Goal: Task Accomplishment & Management: Complete application form

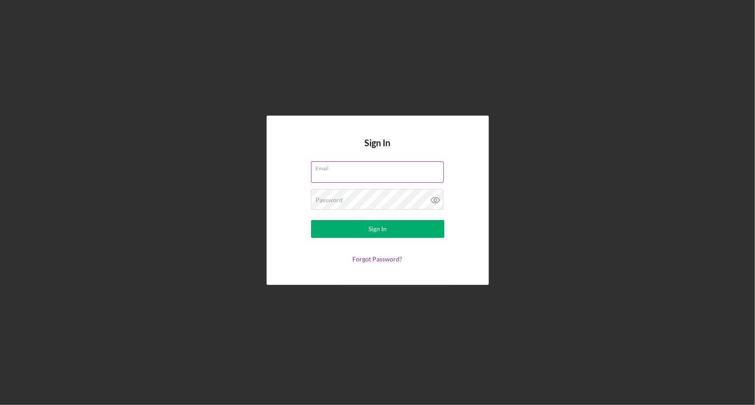
click at [357, 179] on input "Email" at bounding box center [377, 171] width 133 height 21
type input "[PERSON_NAME][EMAIL_ADDRESS][PERSON_NAME][DOMAIN_NAME]"
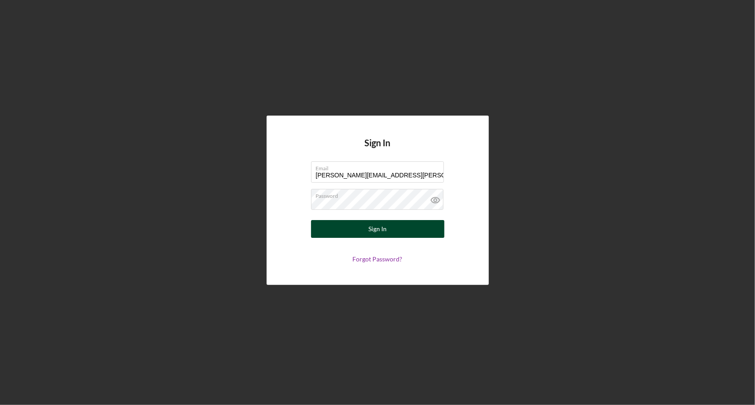
click at [380, 230] on div "Sign In" at bounding box center [377, 229] width 18 height 18
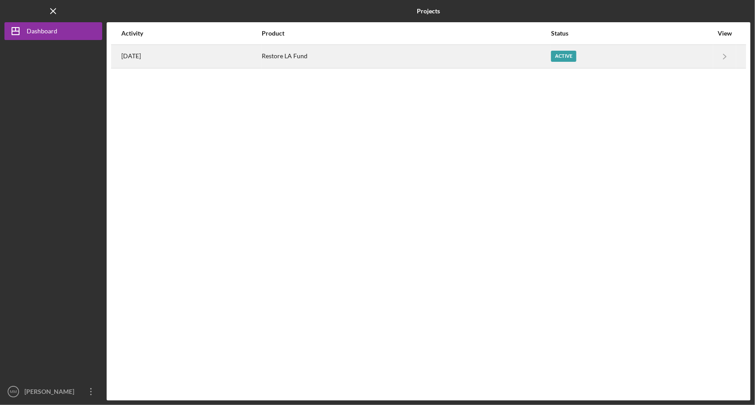
click at [571, 58] on div "Active" at bounding box center [563, 56] width 25 height 11
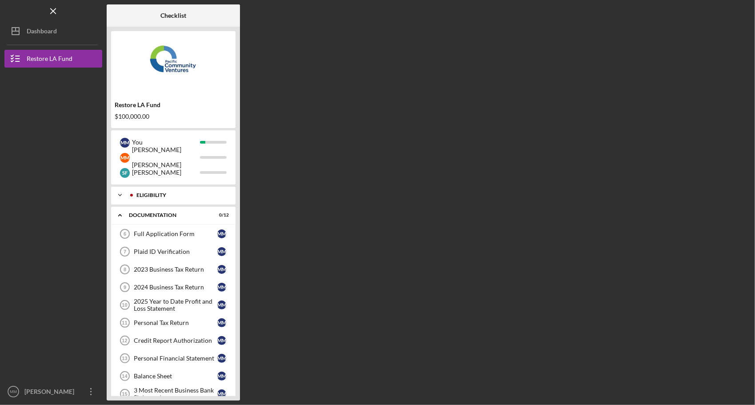
click at [119, 193] on icon "Icon/Expander" at bounding box center [120, 195] width 18 height 18
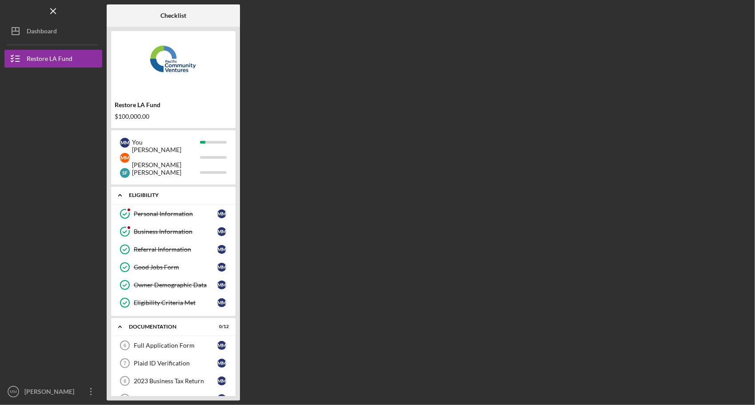
click at [119, 193] on icon "Icon/Expander" at bounding box center [120, 195] width 18 height 18
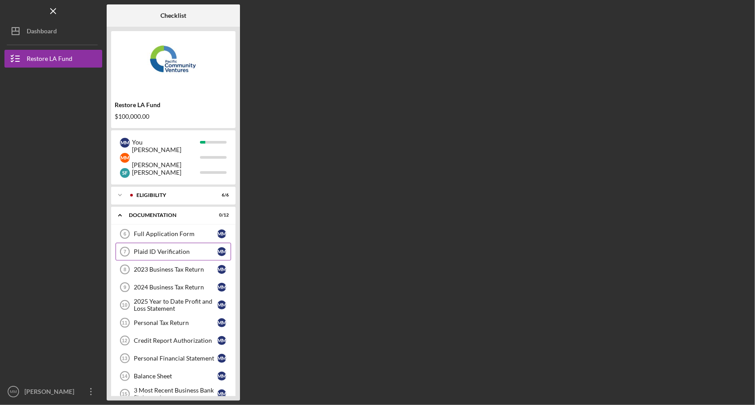
click at [172, 251] on div "Plaid ID Verification" at bounding box center [176, 251] width 84 height 7
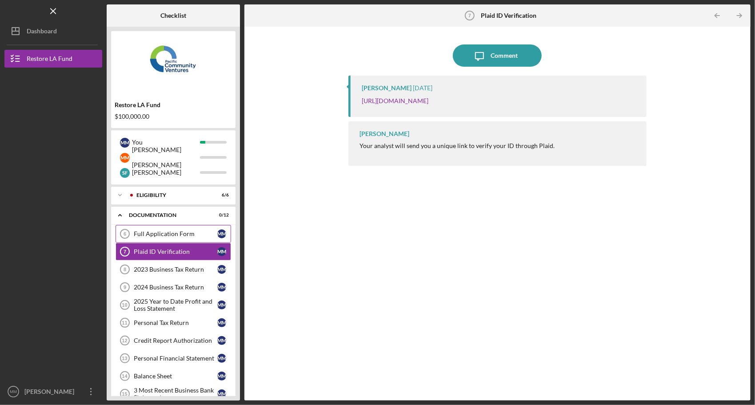
click at [168, 234] on div "Full Application Form" at bounding box center [176, 233] width 84 height 7
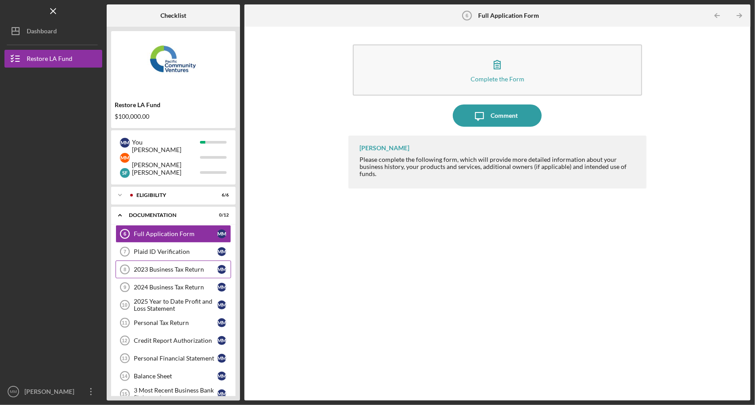
click at [163, 268] on div "2023 Business Tax Return" at bounding box center [176, 269] width 84 height 7
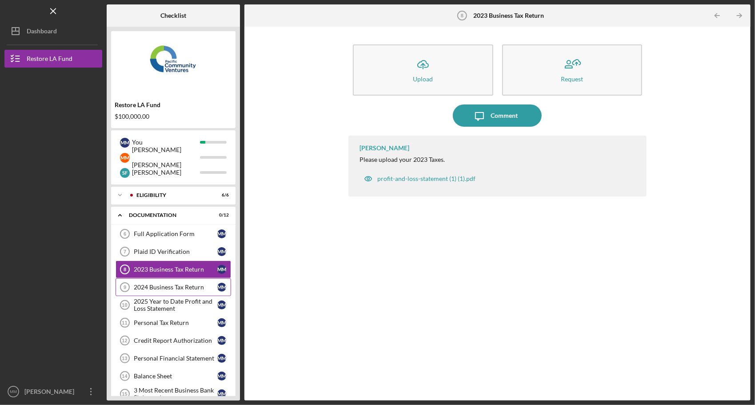
click at [147, 287] on div "2024 Business Tax Return" at bounding box center [176, 286] width 84 height 7
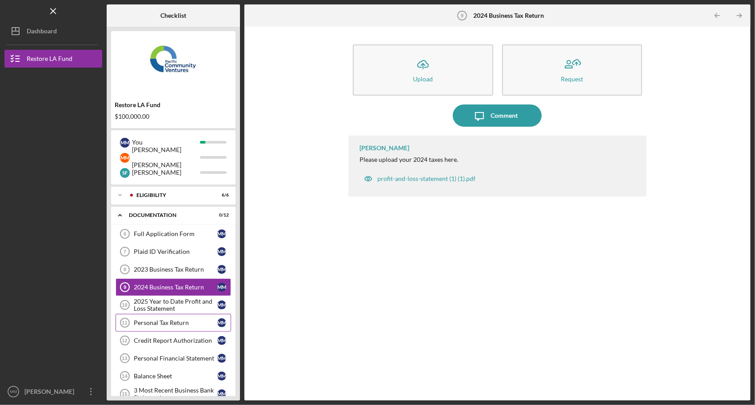
scroll to position [44, 0]
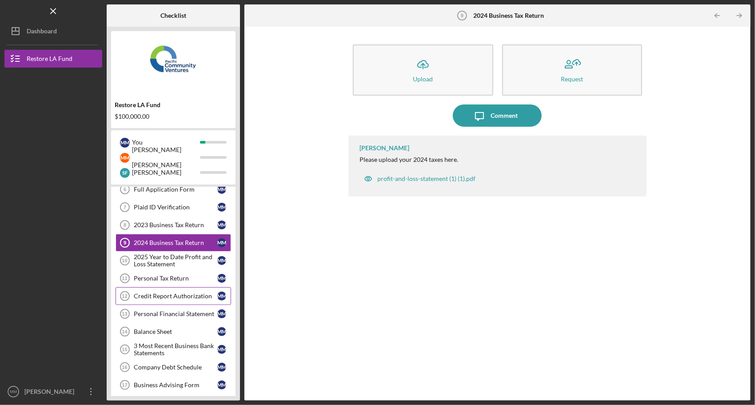
click at [163, 292] on div "Credit Report Authorization" at bounding box center [176, 295] width 84 height 7
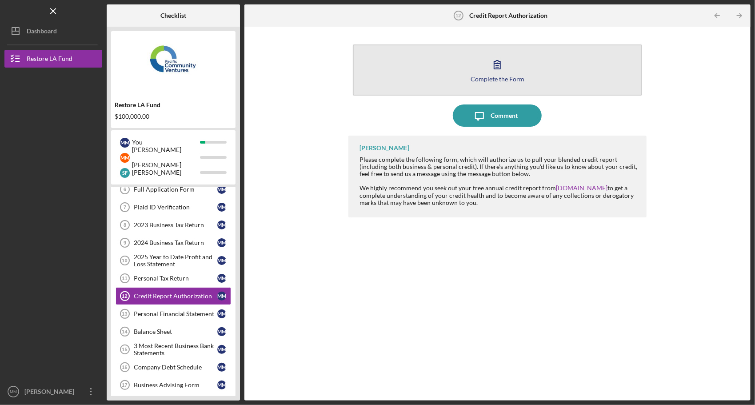
click at [498, 73] on icon "button" at bounding box center [497, 64] width 22 height 22
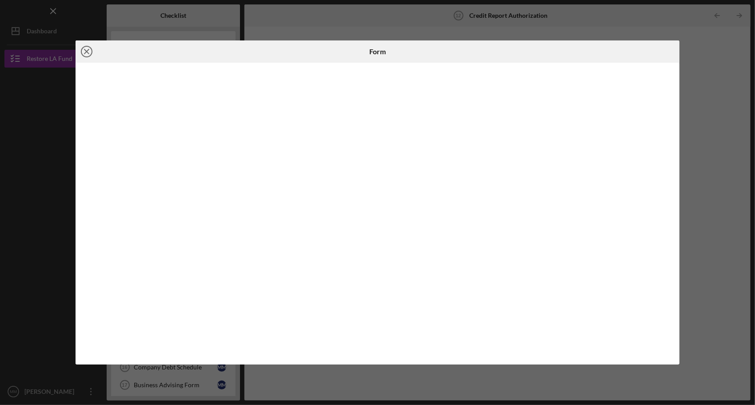
click at [87, 47] on icon "Icon/Close" at bounding box center [87, 51] width 22 height 22
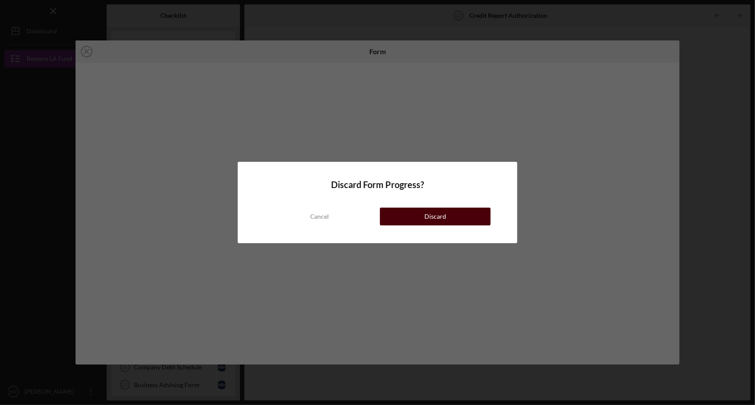
click at [430, 218] on div "Discard" at bounding box center [435, 216] width 22 height 18
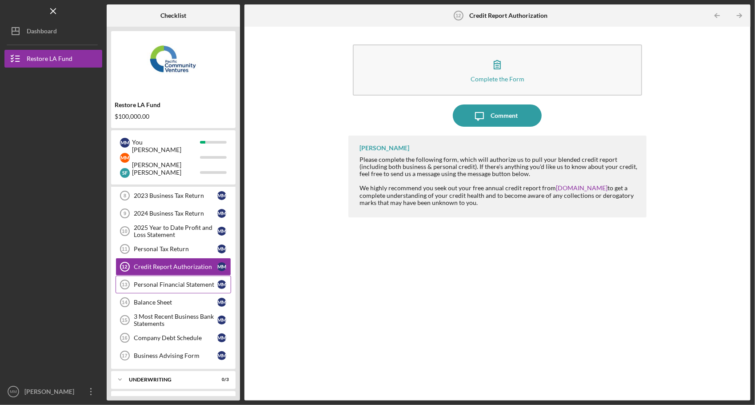
scroll to position [87, 0]
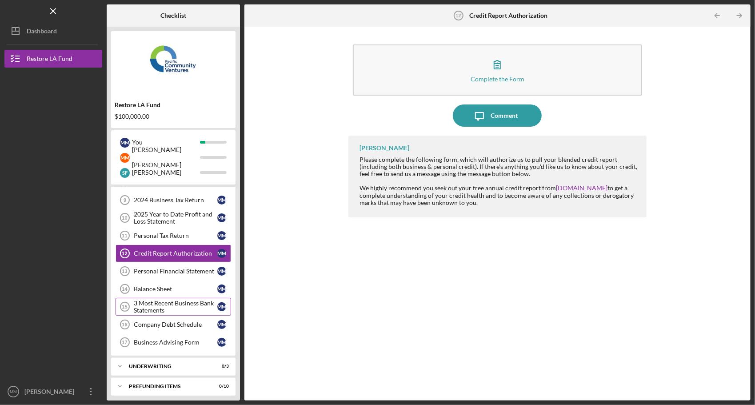
click at [182, 304] on div "3 Most Recent Business Bank Statements" at bounding box center [176, 306] width 84 height 14
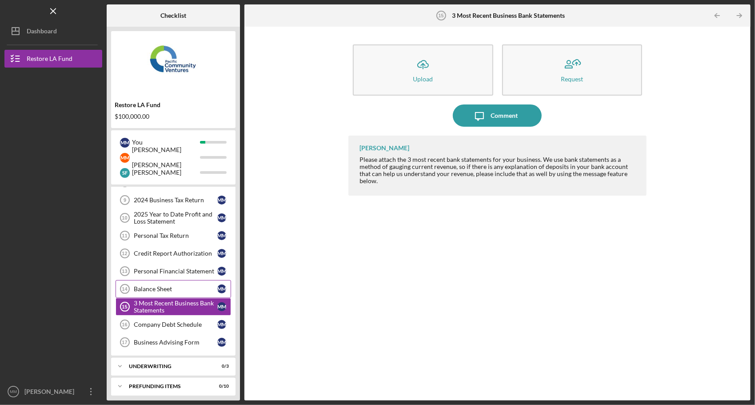
click at [179, 289] on div "Balance Sheet" at bounding box center [176, 288] width 84 height 7
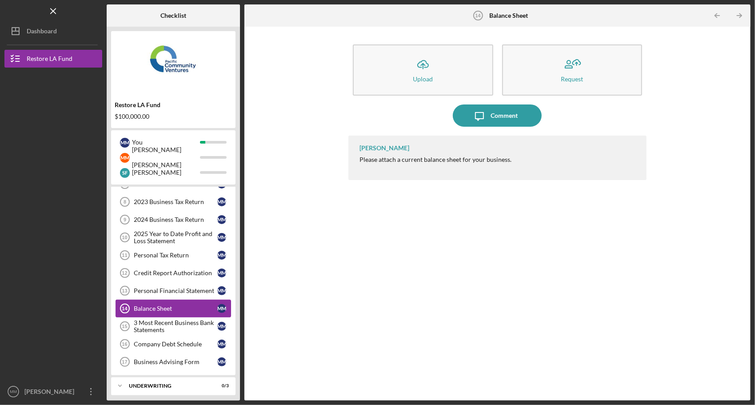
scroll to position [87, 0]
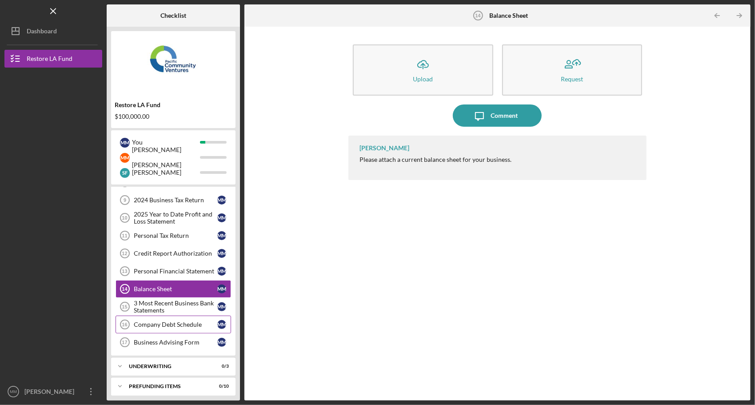
click at [179, 323] on div "Company Debt Schedule" at bounding box center [176, 324] width 84 height 7
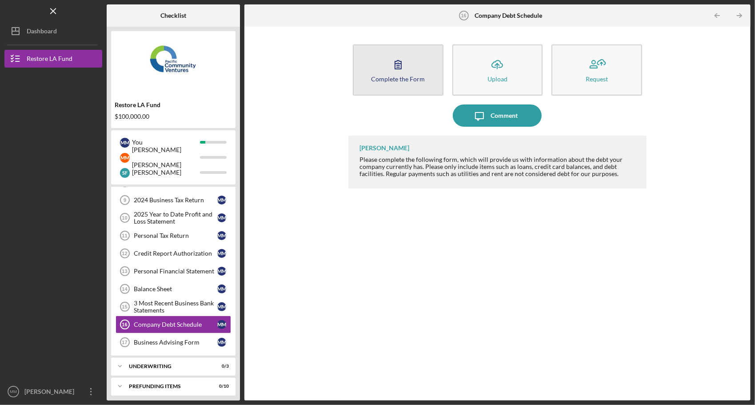
click at [412, 70] on button "Complete the Form Form" at bounding box center [398, 69] width 91 height 51
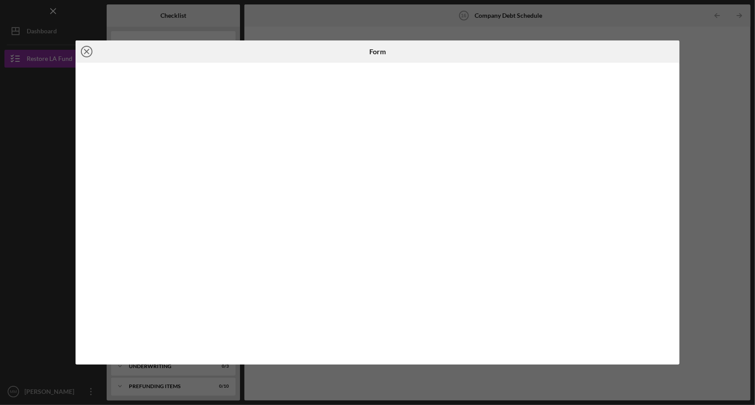
click at [90, 51] on icon "Icon/Close" at bounding box center [87, 51] width 22 height 22
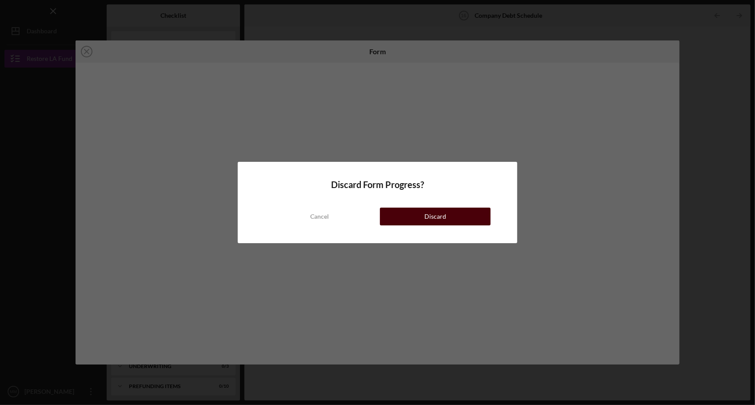
click at [402, 215] on button "Discard" at bounding box center [435, 216] width 111 height 18
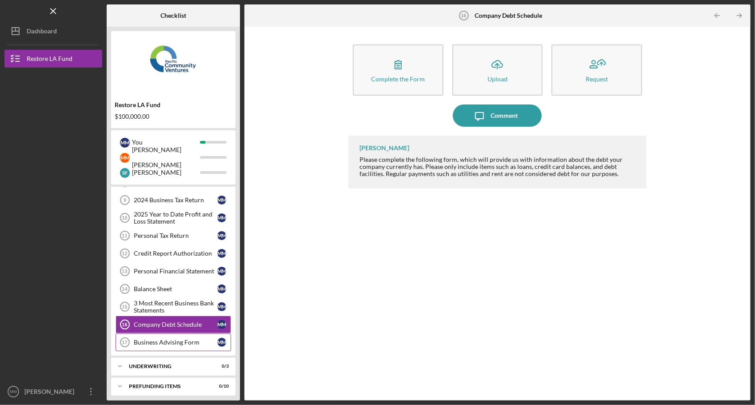
click at [148, 338] on div "Business Advising Form" at bounding box center [176, 341] width 84 height 7
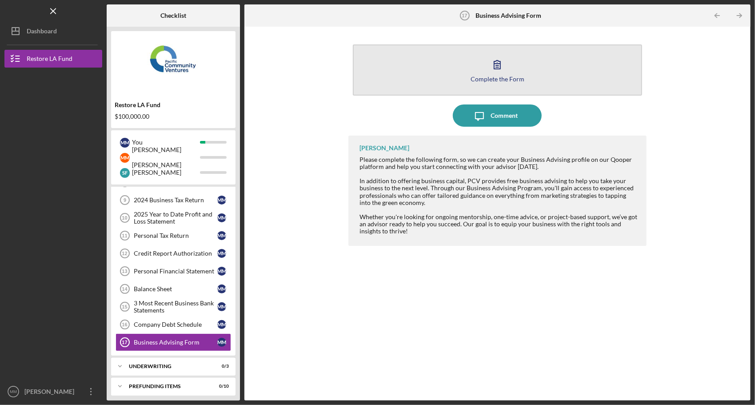
click at [500, 72] on icon "button" at bounding box center [497, 64] width 22 height 22
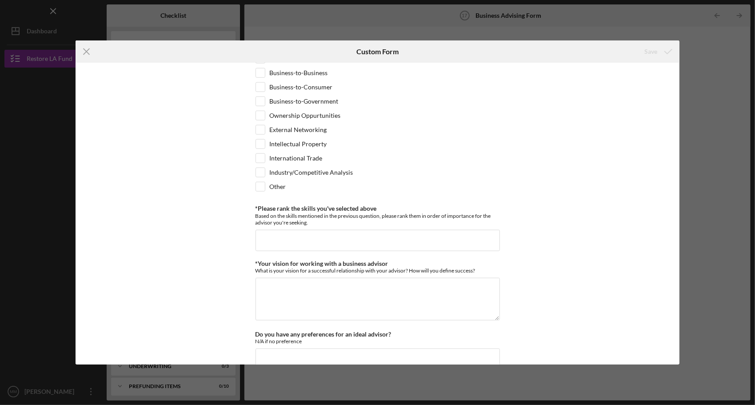
scroll to position [740, 0]
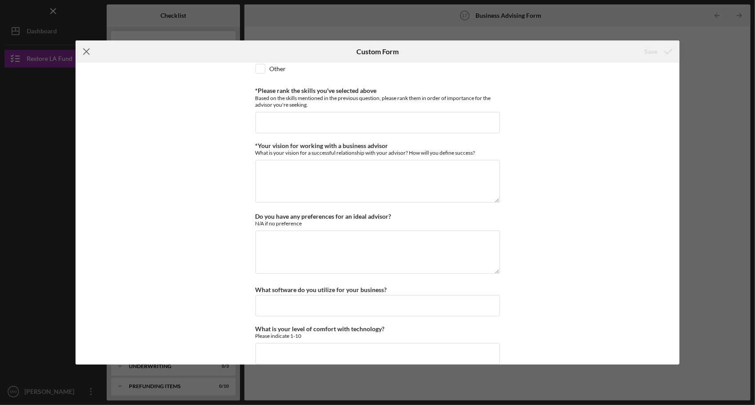
click at [89, 52] on icon "Icon/Menu Close" at bounding box center [87, 51] width 22 height 22
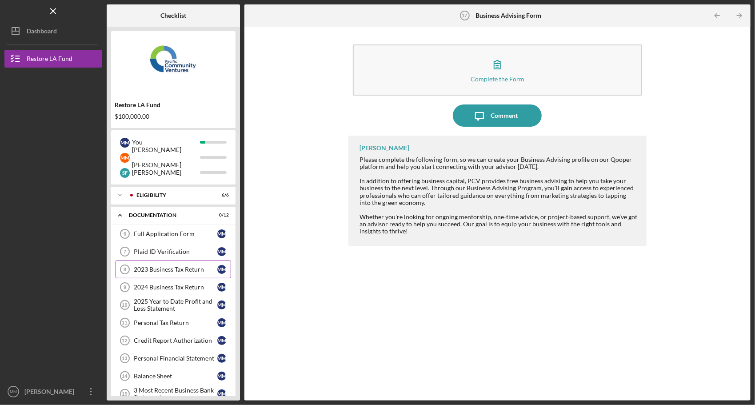
click at [160, 267] on div "2023 Business Tax Return" at bounding box center [176, 269] width 84 height 7
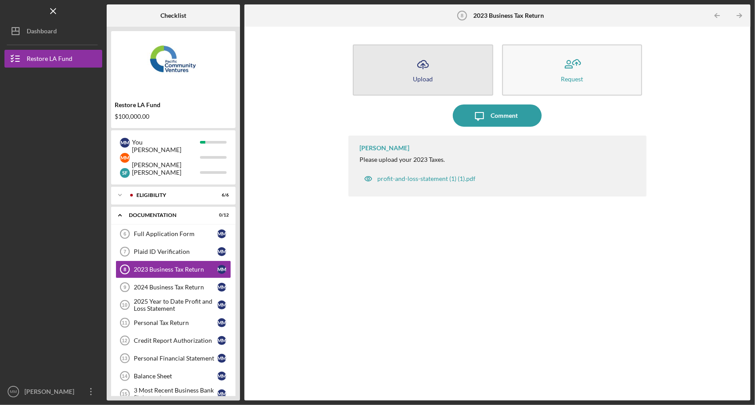
click at [420, 76] on div "Upload" at bounding box center [423, 79] width 20 height 7
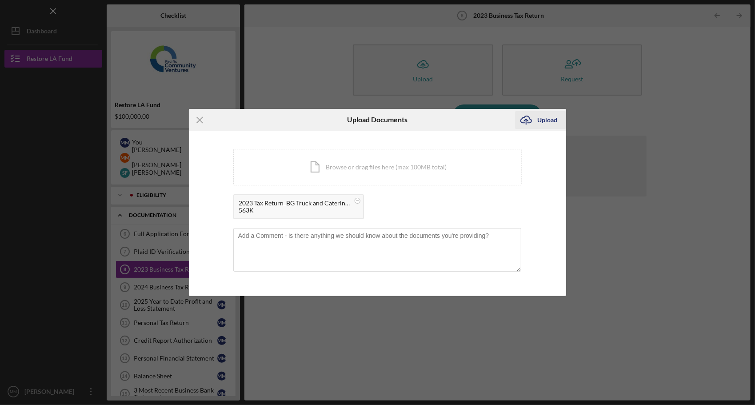
click at [559, 123] on button "Icon/Upload Upload" at bounding box center [540, 120] width 51 height 18
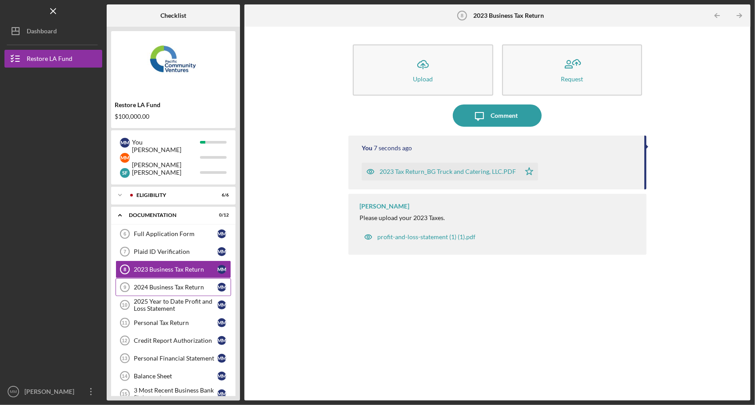
click at [191, 291] on link "2024 Business Tax Return 9 2024 Business Tax Return M M" at bounding box center [172, 287] width 115 height 18
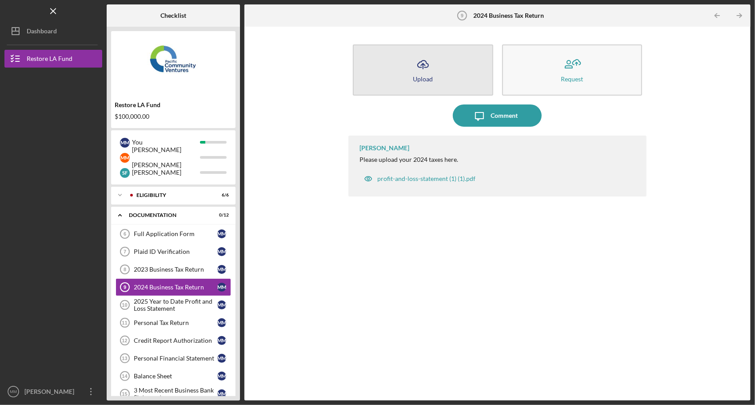
click at [426, 69] on icon "Icon/Upload" at bounding box center [423, 64] width 22 height 22
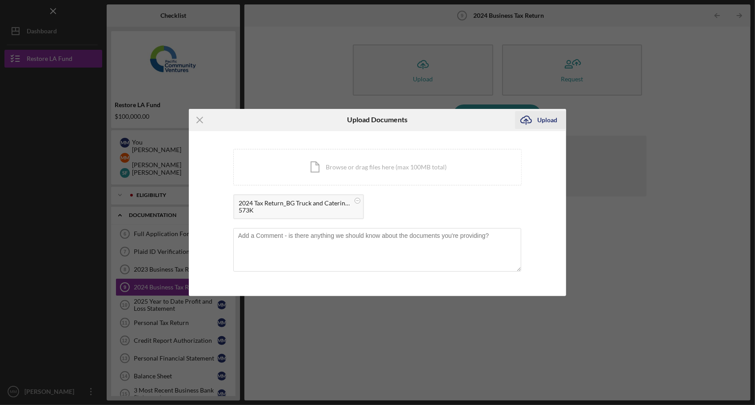
click at [543, 122] on div "Upload" at bounding box center [547, 120] width 20 height 18
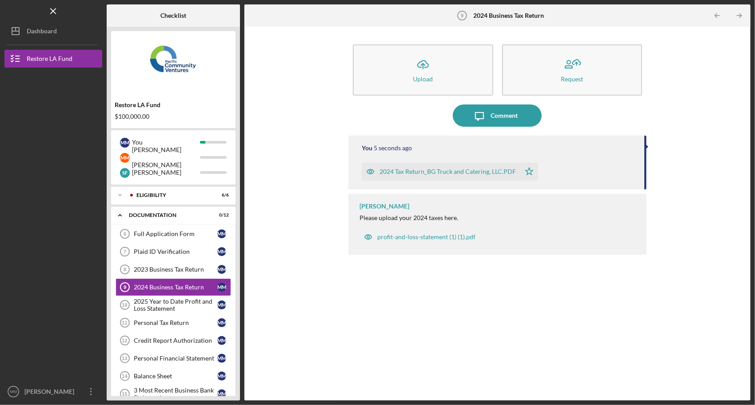
click at [460, 331] on div "You 5 seconds ago 2024 Tax Return_BG Truck and Catering, LLC.PDF Icon/Star [PER…" at bounding box center [497, 260] width 298 height 251
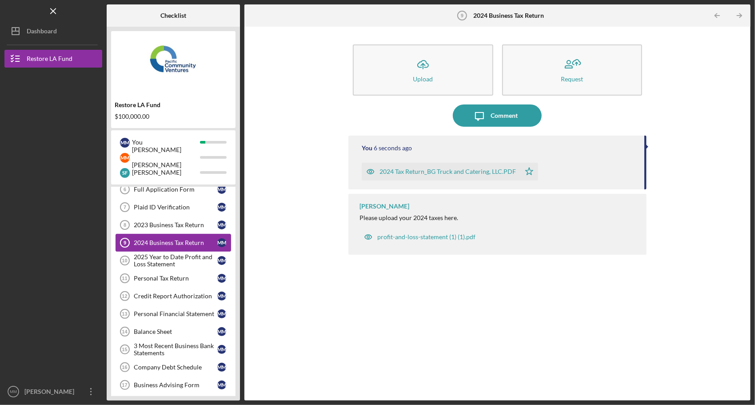
scroll to position [87, 0]
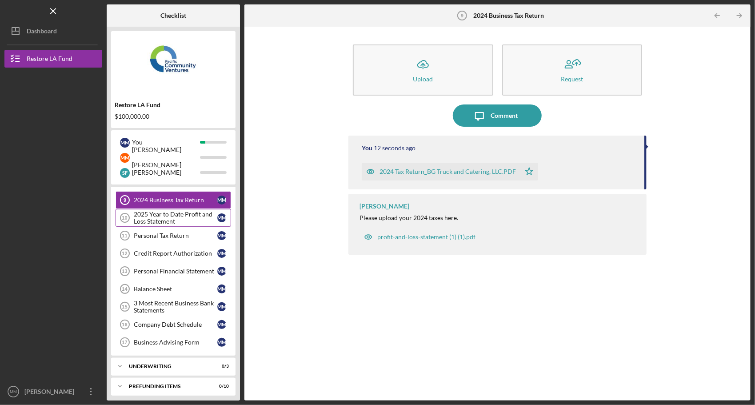
click at [185, 217] on div "2025 Year to Date Profit and Loss Statement" at bounding box center [176, 218] width 84 height 14
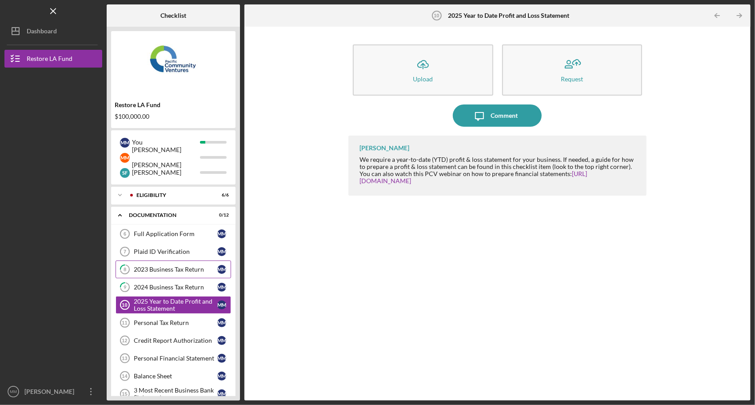
click at [175, 272] on link "8 2023 Business Tax Return M M" at bounding box center [172, 269] width 115 height 18
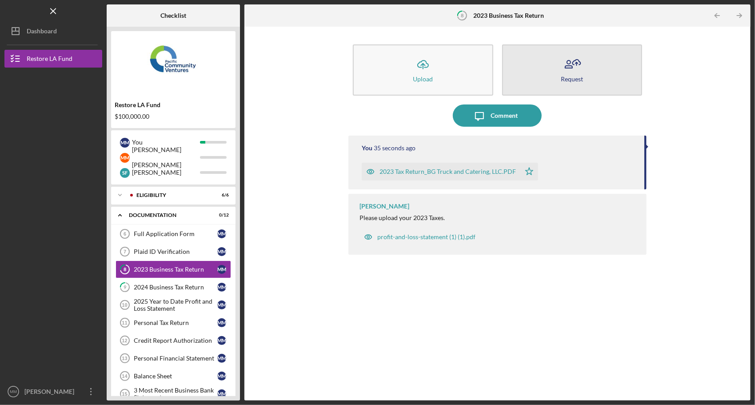
click at [572, 71] on icon "button" at bounding box center [572, 64] width 22 height 22
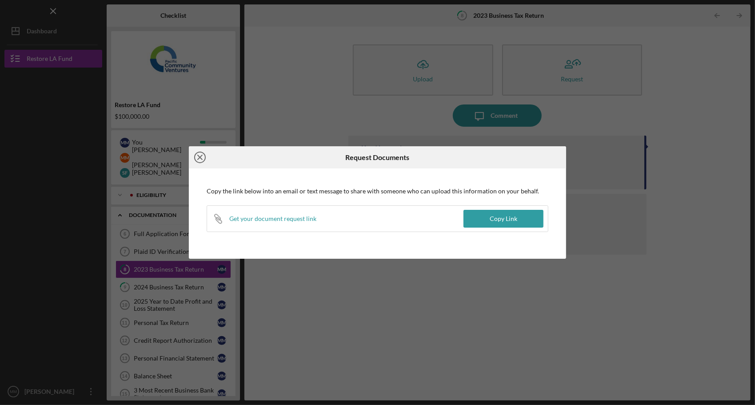
click at [198, 155] on line at bounding box center [200, 157] width 4 height 4
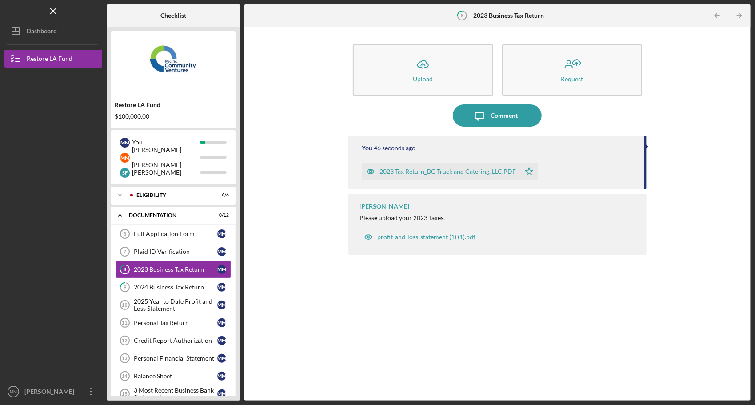
click at [379, 317] on div "You 46 seconds ago 2023 Tax Return_BG Truck and Catering, LLC.PDF Icon/Star [PE…" at bounding box center [497, 260] width 298 height 251
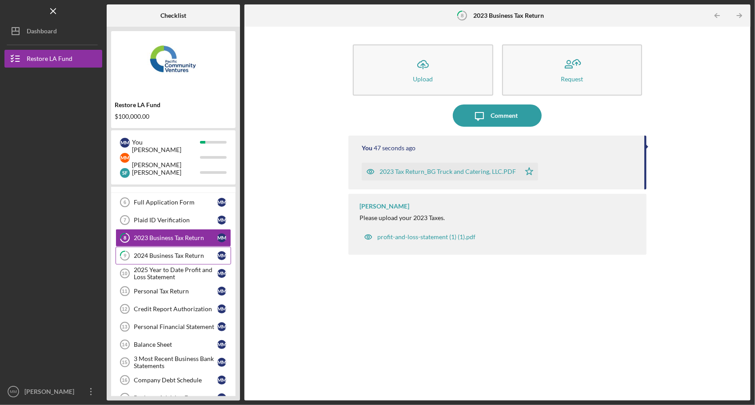
scroll to position [44, 0]
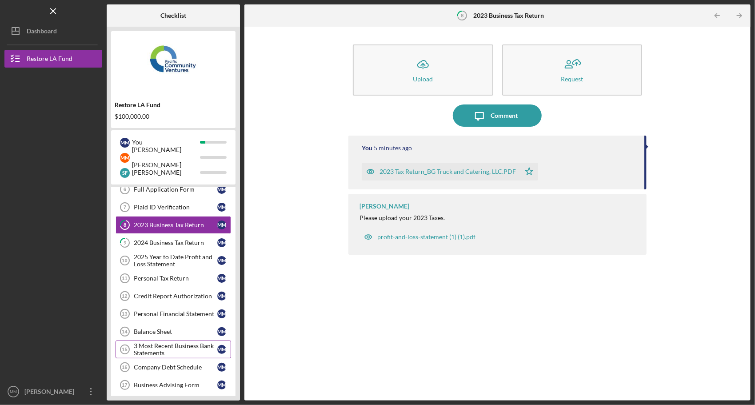
click at [176, 342] on div "3 Most Recent Business Bank Statements" at bounding box center [176, 349] width 84 height 14
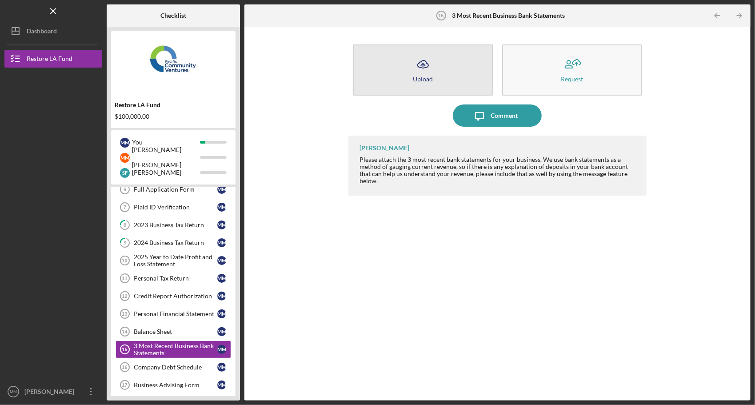
click at [436, 72] on button "Icon/Upload Upload" at bounding box center [423, 69] width 140 height 51
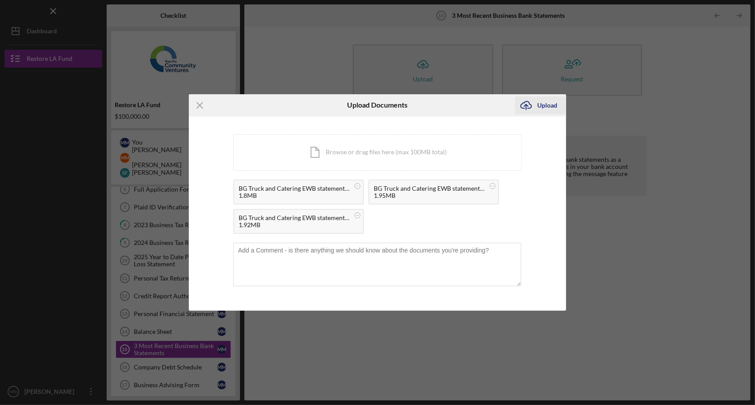
click at [535, 106] on icon "Icon/Upload" at bounding box center [526, 105] width 22 height 22
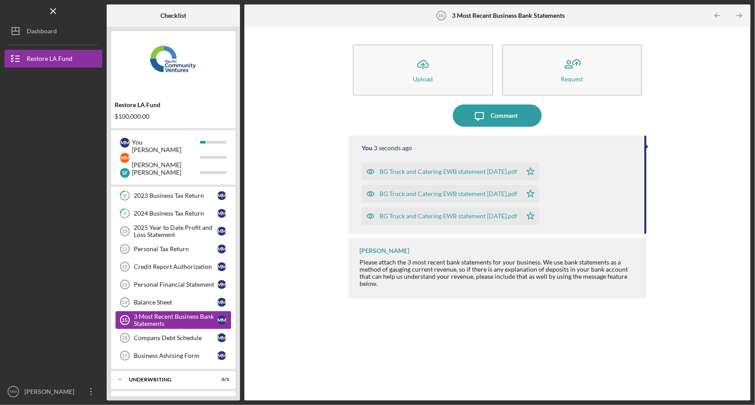
scroll to position [87, 0]
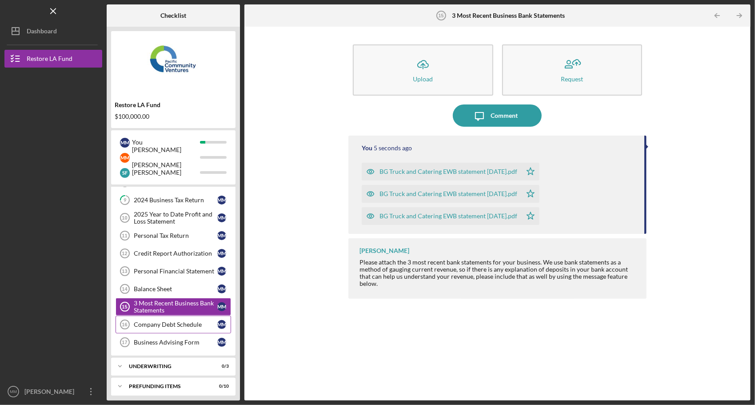
click at [168, 326] on link "Company Debt Schedule 16 Company Debt Schedule M M" at bounding box center [172, 324] width 115 height 18
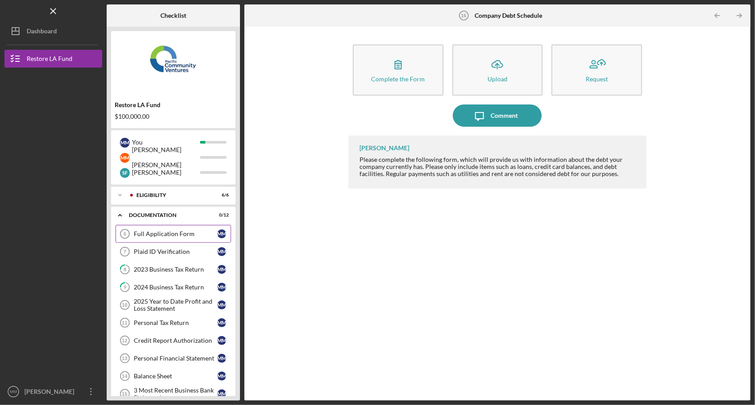
click at [184, 236] on div "Full Application Form" at bounding box center [176, 233] width 84 height 7
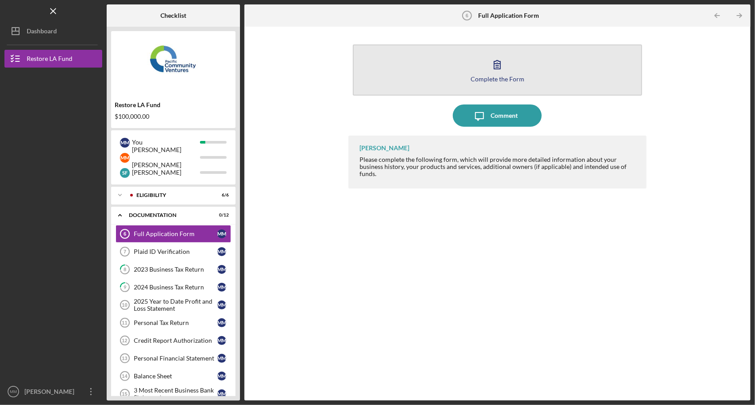
click at [499, 60] on icon "button" at bounding box center [497, 64] width 22 height 22
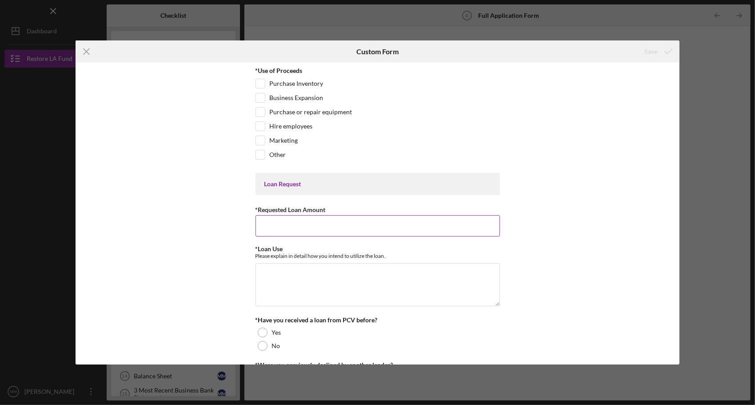
click at [320, 231] on input "*Requested Loan Amount" at bounding box center [377, 225] width 244 height 21
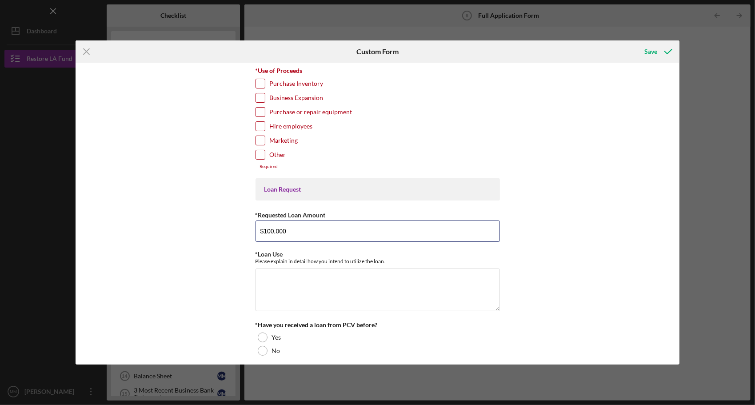
type input "$100,000"
click at [193, 257] on div "*Use of Proceeds Purchase Inventory Business Expansion Purchase or repair equip…" at bounding box center [378, 214] width 604 height 302
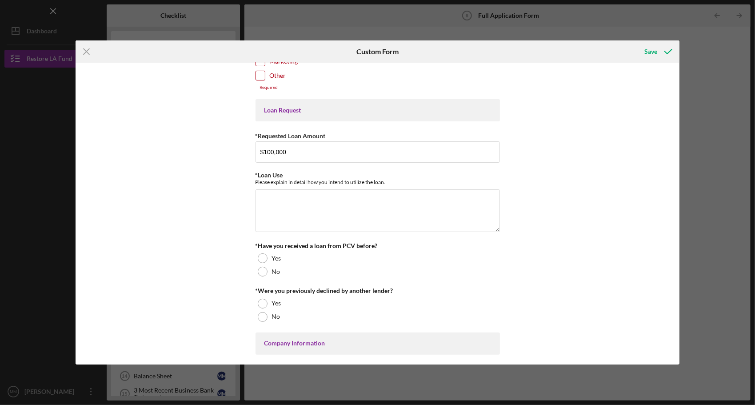
scroll to position [133, 0]
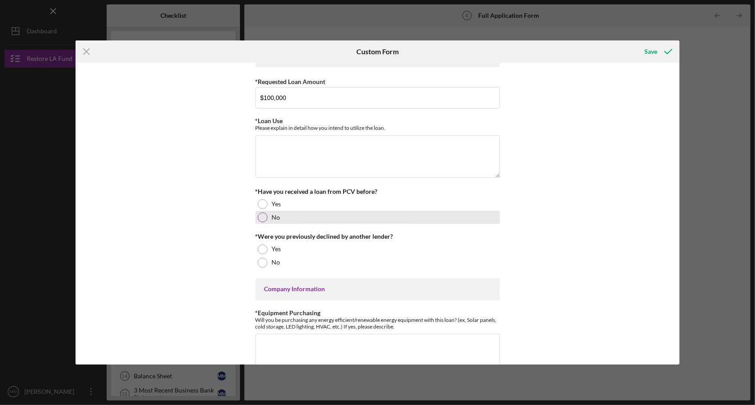
click at [261, 214] on div at bounding box center [263, 217] width 10 height 10
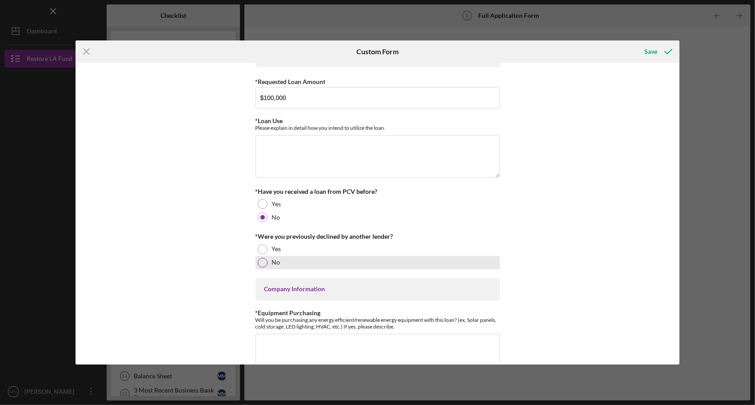
click at [260, 261] on div at bounding box center [263, 263] width 10 height 10
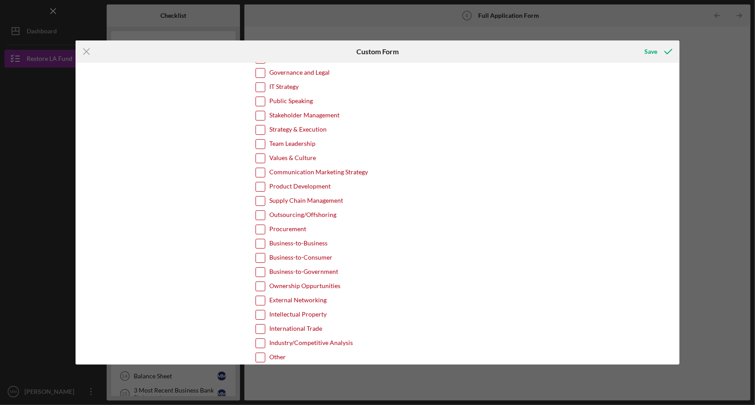
scroll to position [1586, 0]
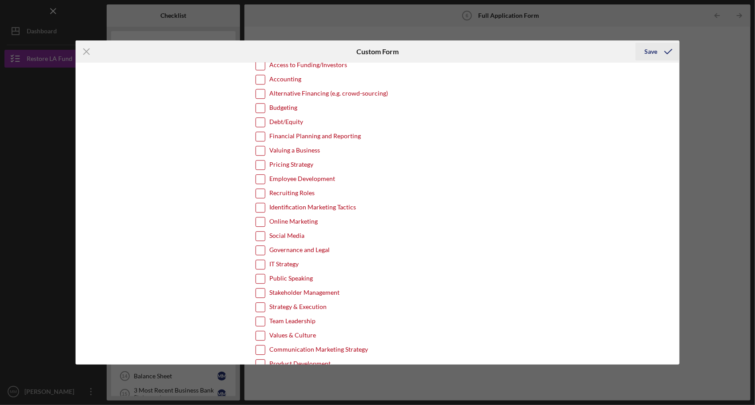
click at [654, 55] on div "Save" at bounding box center [650, 52] width 13 height 18
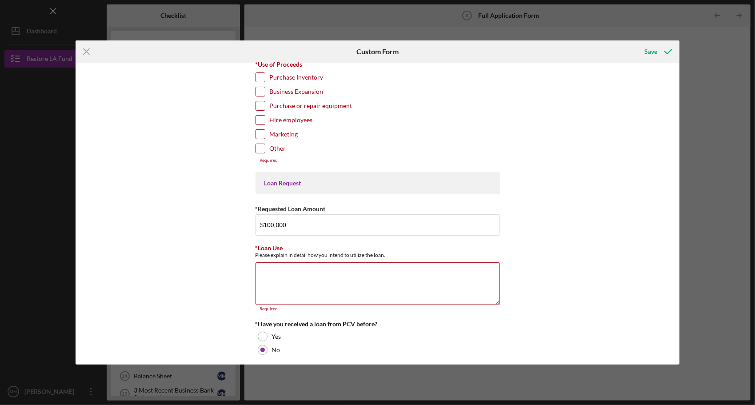
scroll to position [4, 0]
click at [79, 51] on icon "Icon/Menu Close" at bounding box center [87, 51] width 22 height 22
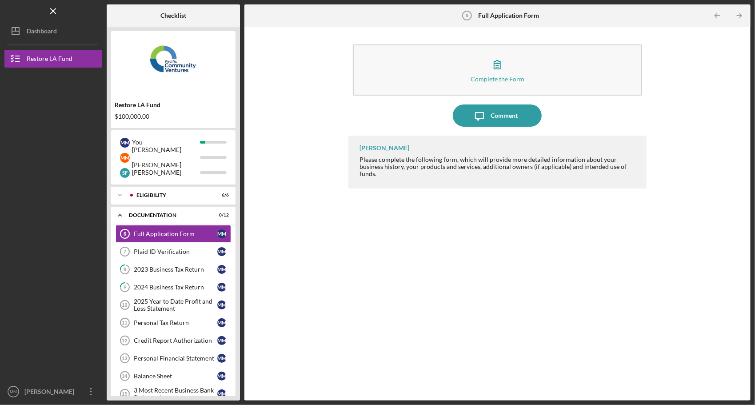
click at [429, 243] on div "[PERSON_NAME] Please complete the following form, which will provide more detai…" at bounding box center [497, 260] width 298 height 251
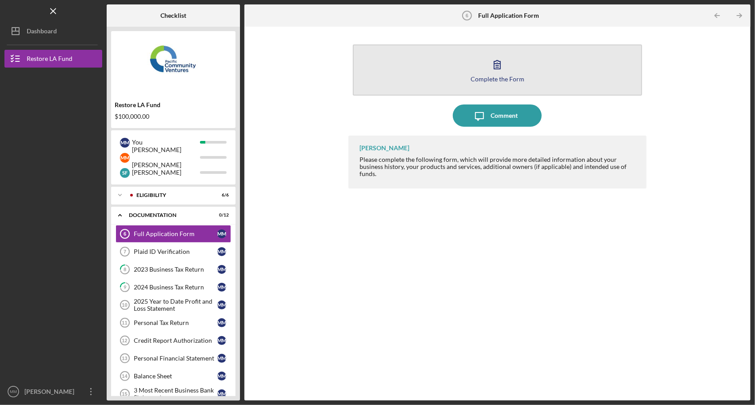
click at [499, 71] on icon "button" at bounding box center [497, 64] width 22 height 22
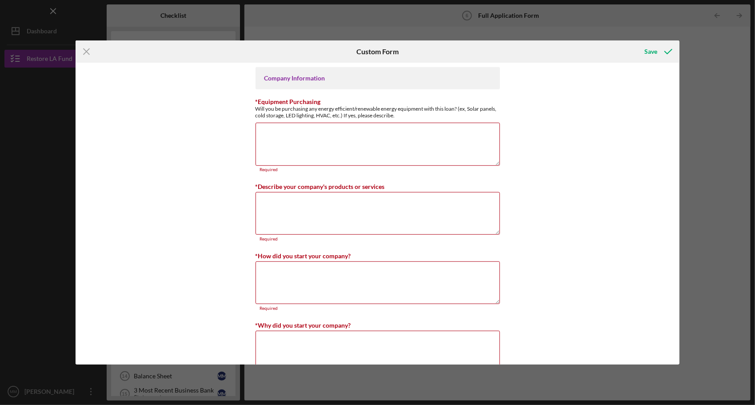
scroll to position [355, 0]
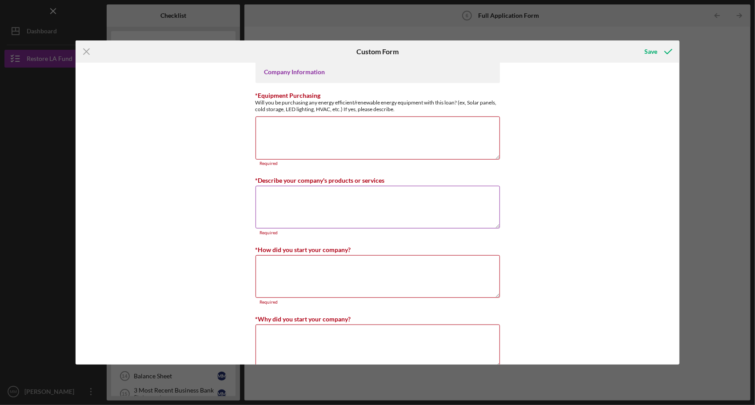
click at [332, 197] on textarea "*Describe your company's products or services" at bounding box center [377, 207] width 244 height 43
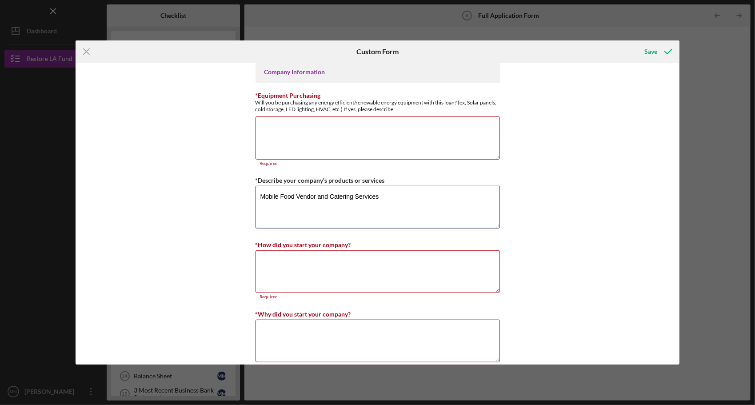
type textarea "Mobile Food Vendor and Catering Services"
click at [527, 208] on div "*Use of Proceeds Purchase Inventory Business Expansion Purchase or repair equip…" at bounding box center [378, 214] width 604 height 302
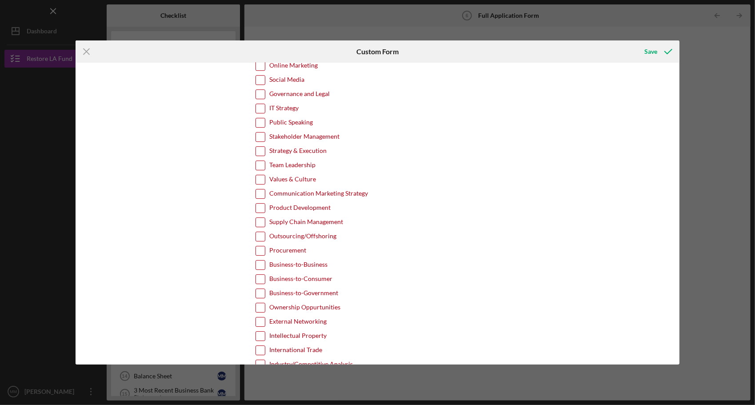
scroll to position [1814, 0]
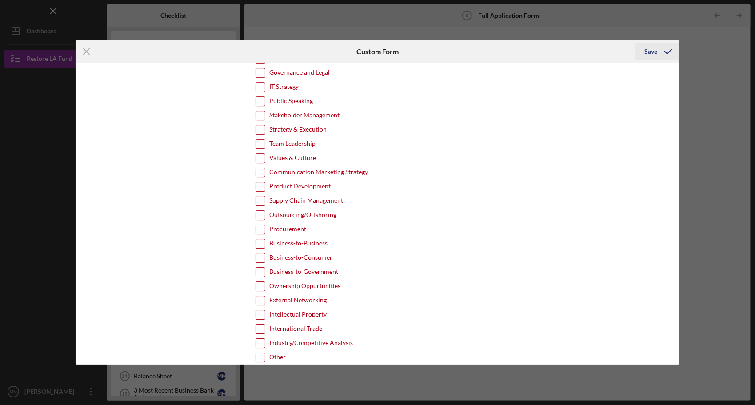
click at [656, 54] on div "Save" at bounding box center [650, 52] width 13 height 18
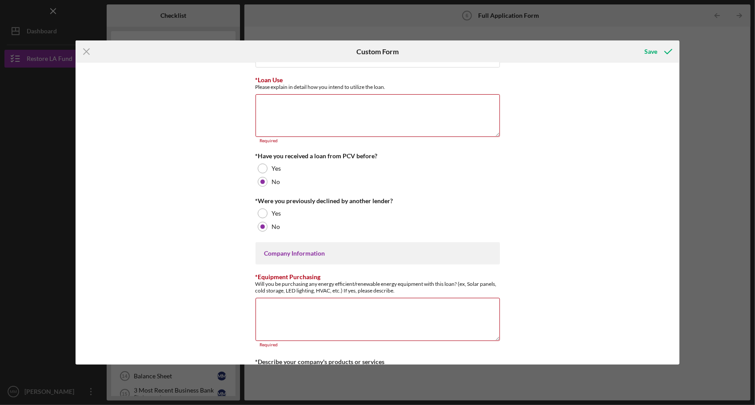
scroll to position [4, 0]
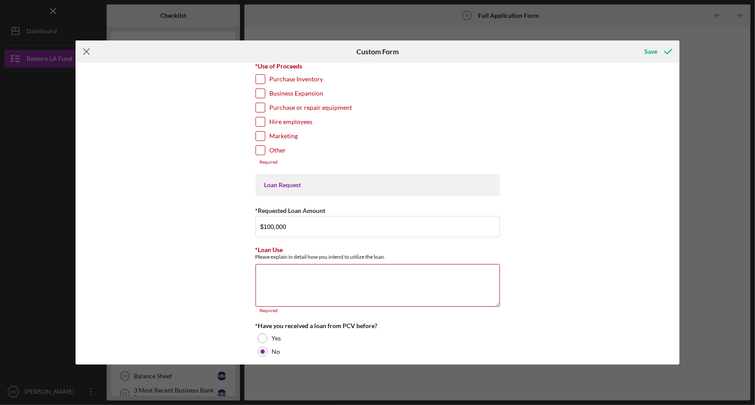
click at [88, 49] on line at bounding box center [87, 52] width 6 height 6
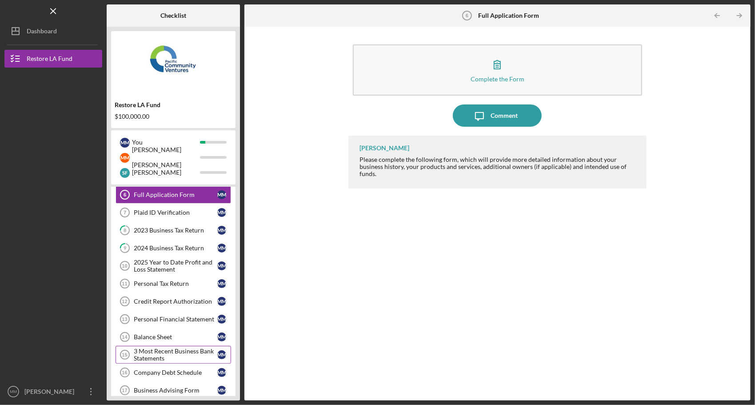
scroll to position [87, 0]
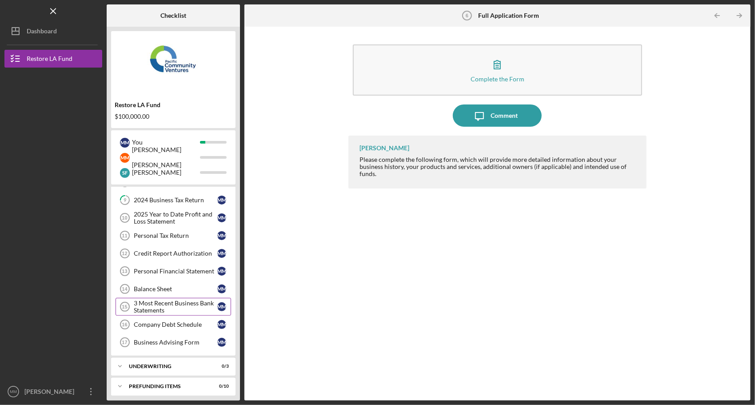
click at [173, 305] on div "3 Most Recent Business Bank Statements" at bounding box center [176, 306] width 84 height 14
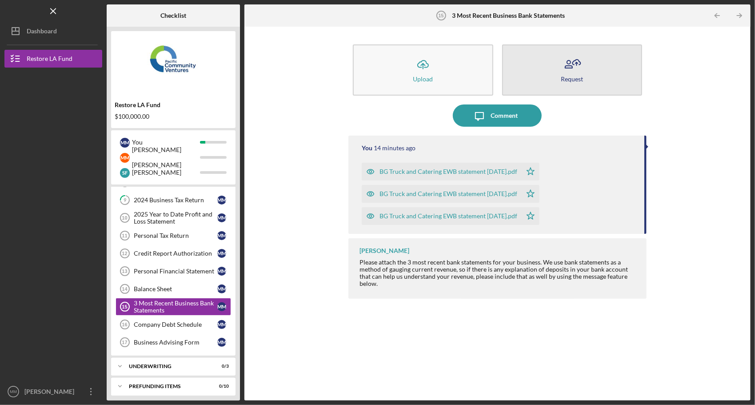
click at [600, 77] on button "Request" at bounding box center [572, 69] width 140 height 51
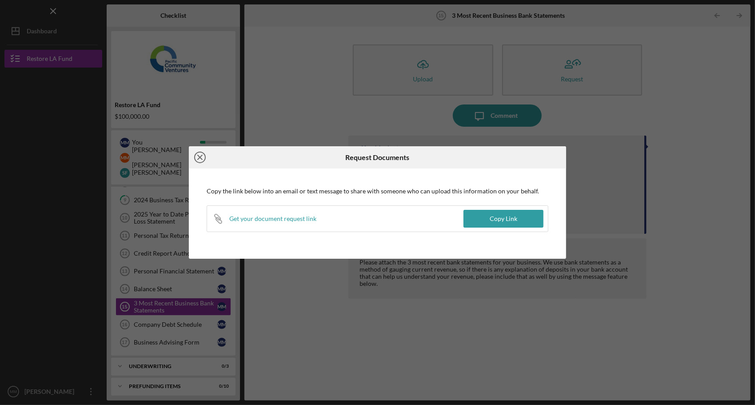
click at [202, 159] on line at bounding box center [200, 157] width 4 height 4
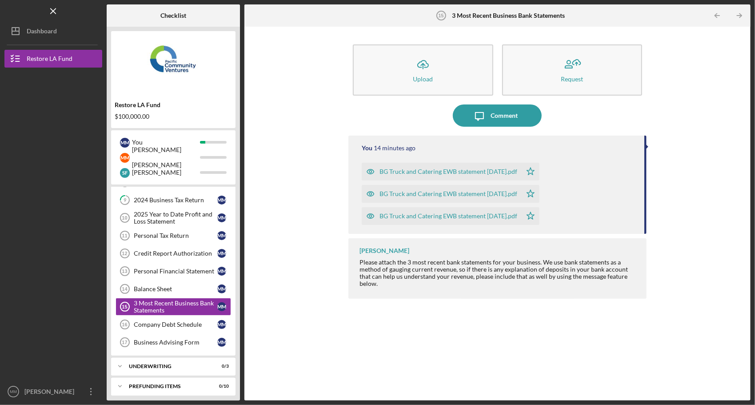
click at [283, 306] on div "Icon/Upload Upload Request Icon/Message Comment You 14 minutes ago BG Truck and…" at bounding box center [497, 213] width 497 height 365
click at [158, 321] on div "Company Debt Schedule" at bounding box center [176, 324] width 84 height 7
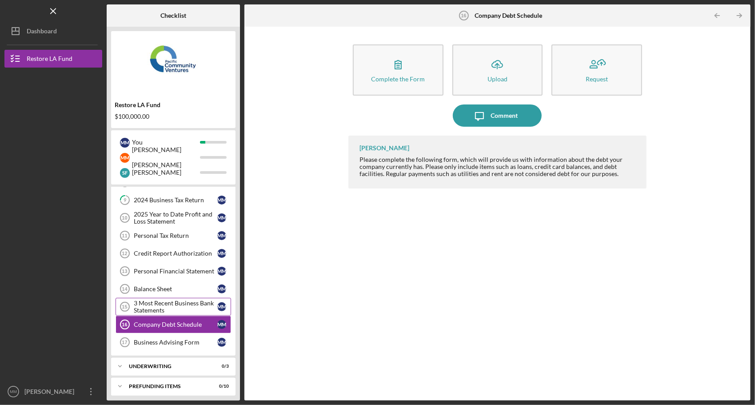
click at [162, 308] on div "3 Most Recent Business Bank Statements" at bounding box center [176, 306] width 84 height 14
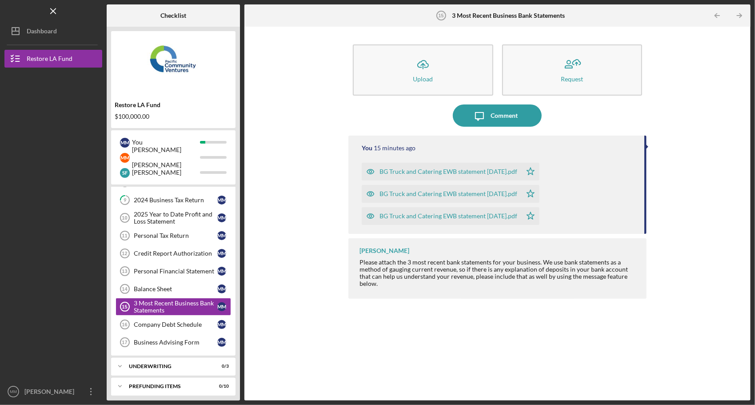
click at [430, 326] on div "You 15 minutes ago BG Truck and Catering EWB statement [DATE].pdf Icon/Star BG …" at bounding box center [497, 260] width 298 height 251
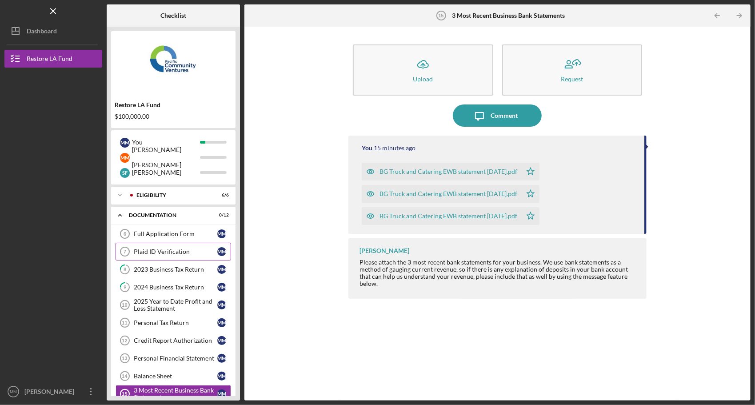
click at [158, 252] on div "Plaid ID Verification" at bounding box center [176, 251] width 84 height 7
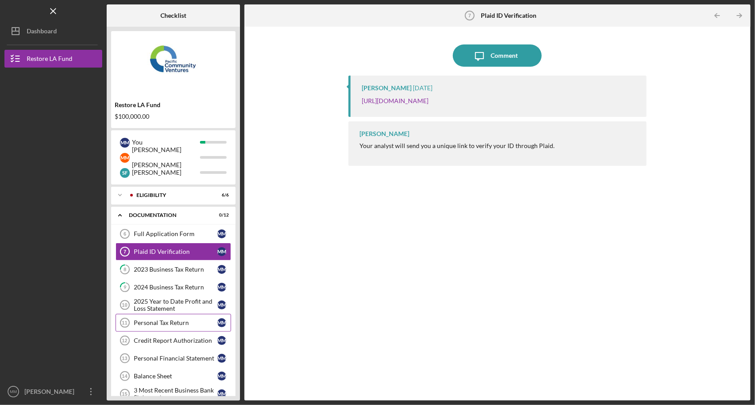
click at [179, 322] on div "Personal Tax Return" at bounding box center [176, 322] width 84 height 7
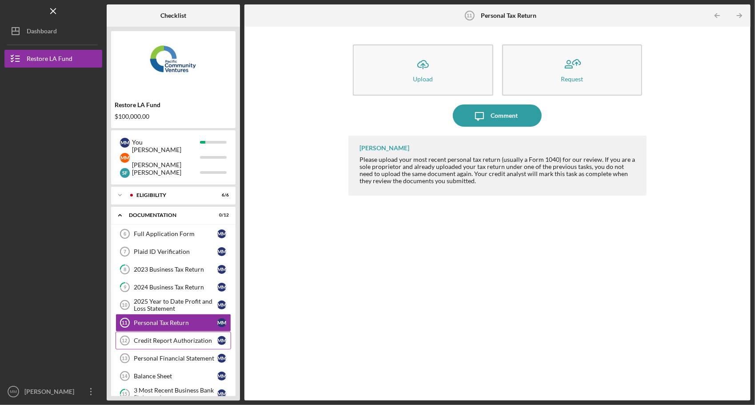
click at [180, 340] on div "Credit Report Authorization" at bounding box center [176, 340] width 84 height 7
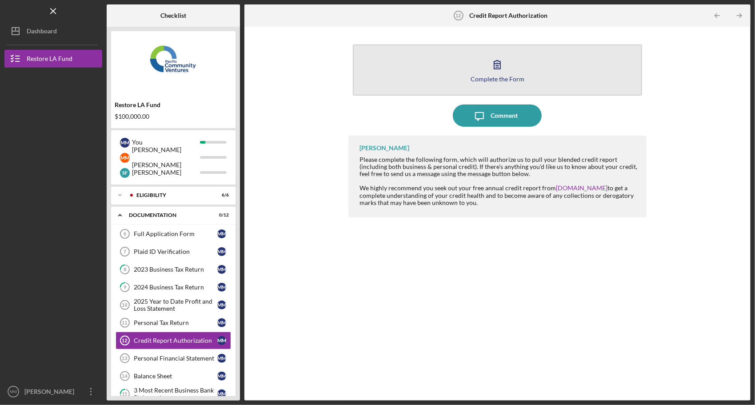
click at [496, 72] on icon "button" at bounding box center [497, 64] width 22 height 22
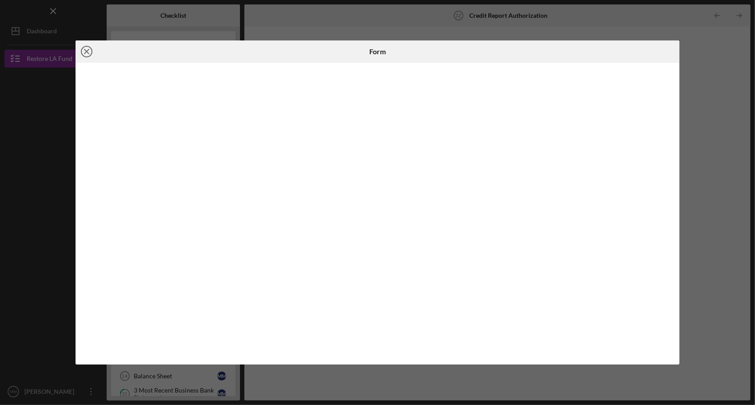
click at [88, 51] on icon "Icon/Close" at bounding box center [87, 51] width 22 height 22
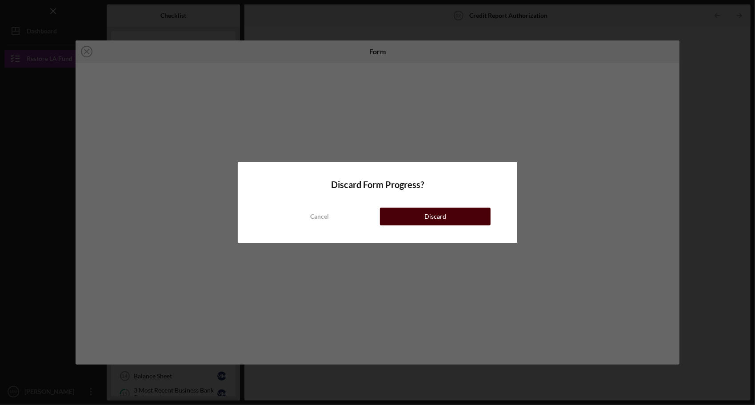
click at [442, 220] on div "Discard" at bounding box center [435, 216] width 22 height 18
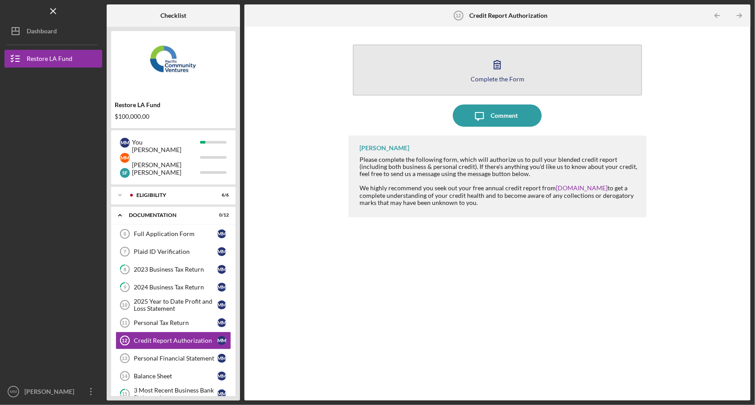
click at [500, 71] on icon "button" at bounding box center [497, 64] width 22 height 22
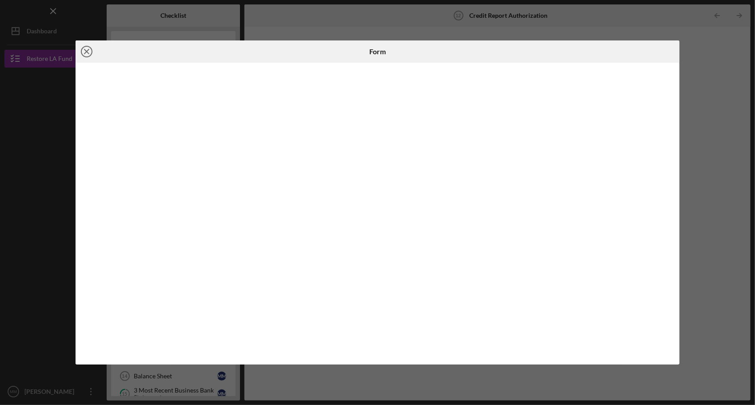
click at [87, 53] on icon "Icon/Close" at bounding box center [87, 51] width 22 height 22
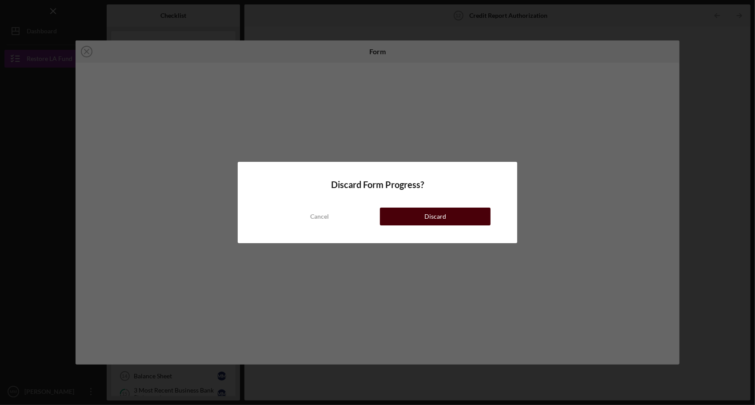
click at [450, 224] on button "Discard" at bounding box center [435, 216] width 111 height 18
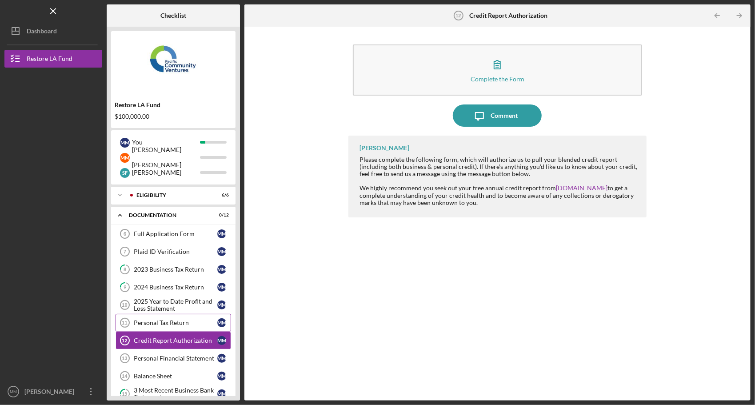
click at [159, 323] on div "Personal Tax Return" at bounding box center [176, 322] width 84 height 7
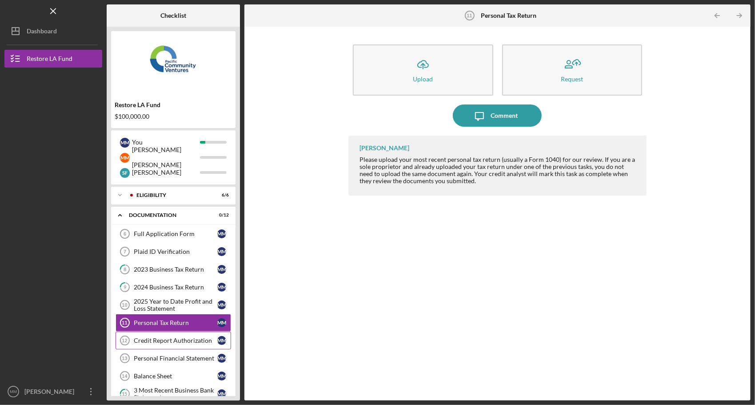
click at [194, 341] on div "Credit Report Authorization" at bounding box center [176, 340] width 84 height 7
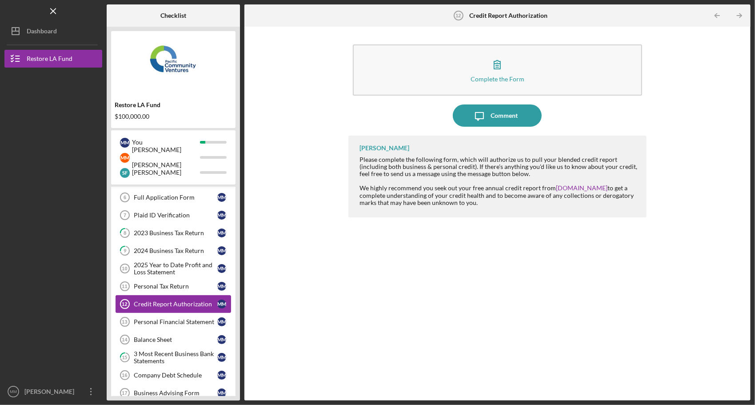
scroll to position [44, 0]
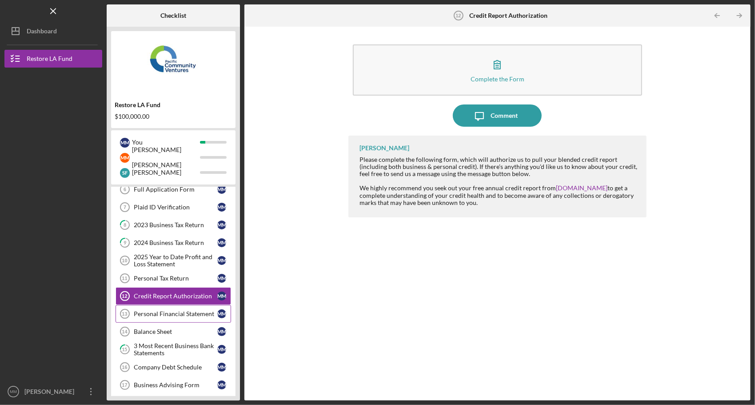
click at [194, 310] on div "Personal Financial Statement" at bounding box center [176, 313] width 84 height 7
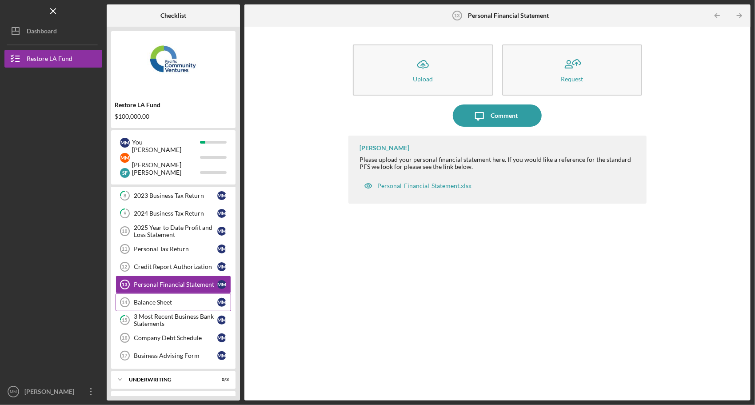
scroll to position [87, 0]
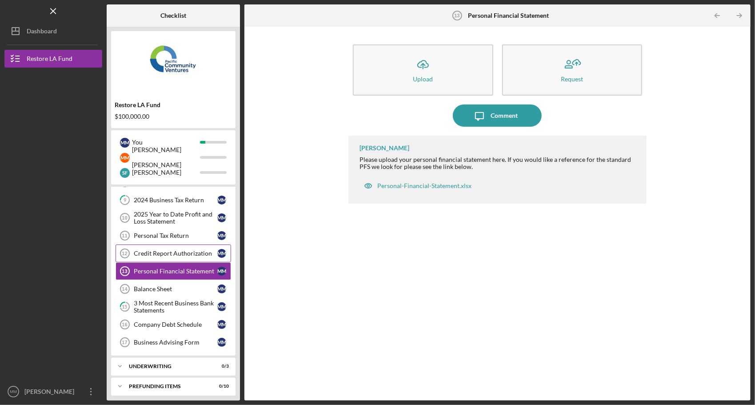
click at [191, 250] on div "Credit Report Authorization" at bounding box center [176, 253] width 84 height 7
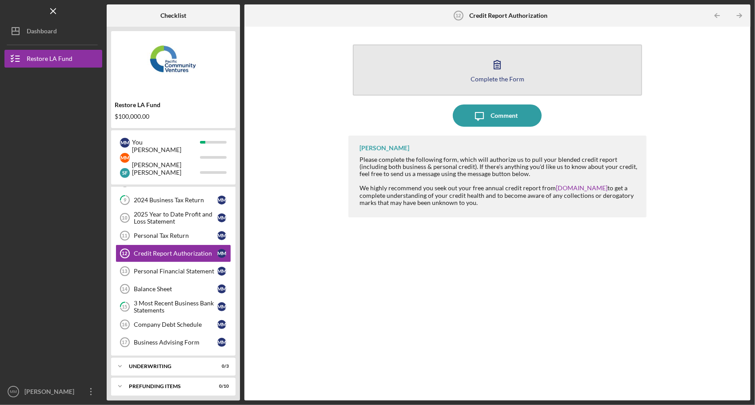
click at [501, 74] on icon "button" at bounding box center [497, 64] width 22 height 22
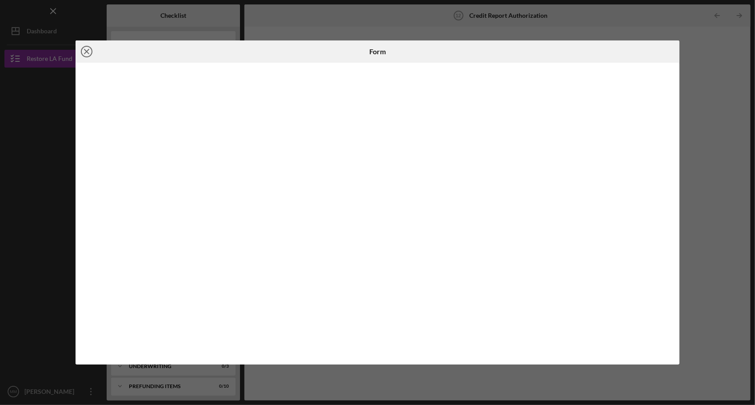
click at [85, 50] on line at bounding box center [86, 51] width 4 height 4
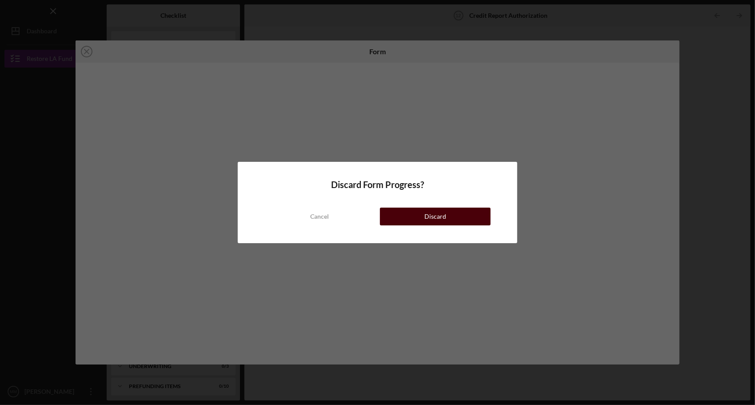
click at [413, 214] on button "Discard" at bounding box center [435, 216] width 111 height 18
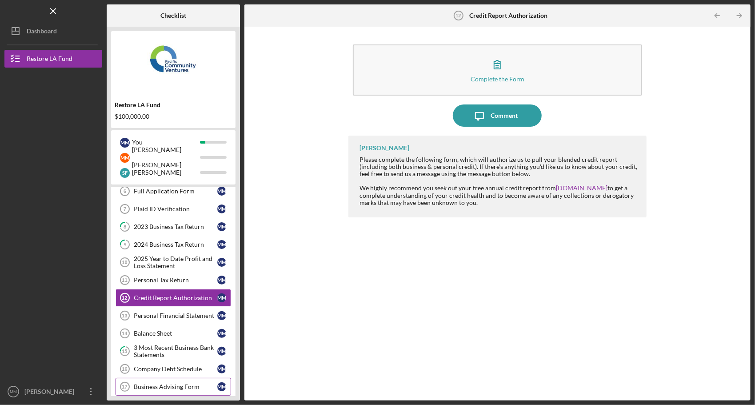
scroll to position [87, 0]
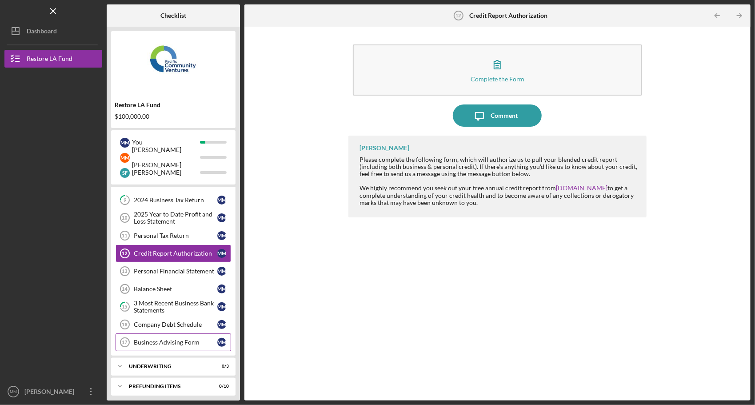
click at [185, 338] on div "Business Advising Form" at bounding box center [176, 341] width 84 height 7
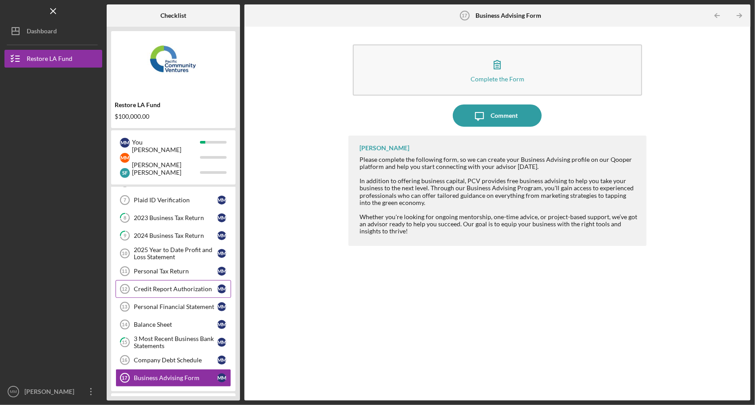
scroll to position [87, 0]
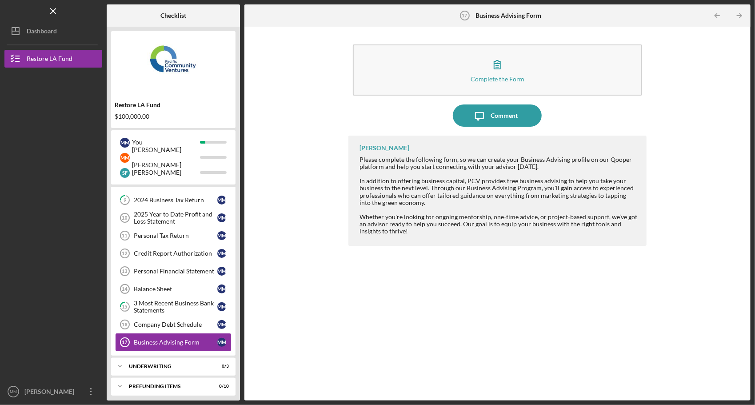
drag, startPoint x: 166, startPoint y: 338, endPoint x: 216, endPoint y: 335, distance: 50.3
click at [166, 338] on div "Business Advising Form" at bounding box center [176, 341] width 84 height 7
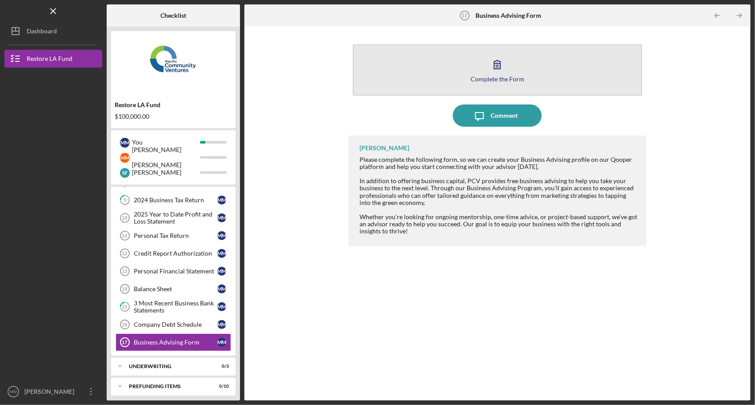
click at [496, 72] on icon "button" at bounding box center [497, 64] width 22 height 22
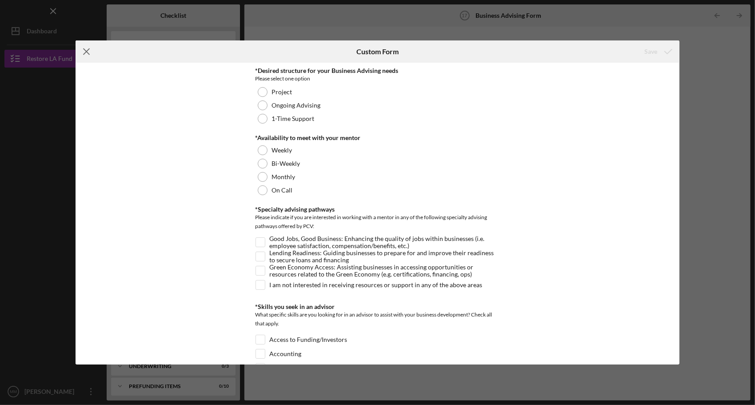
click at [86, 51] on line at bounding box center [87, 52] width 6 height 6
